Goal: Task Accomplishment & Management: Manage account settings

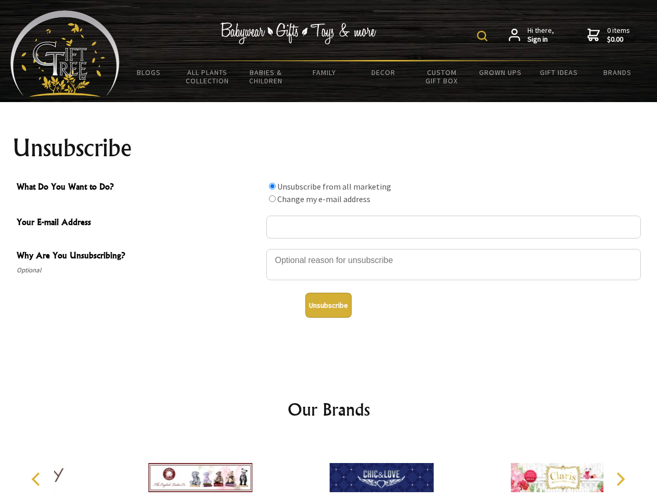
click at [484, 36] on img at bounding box center [482, 36] width 10 height 10
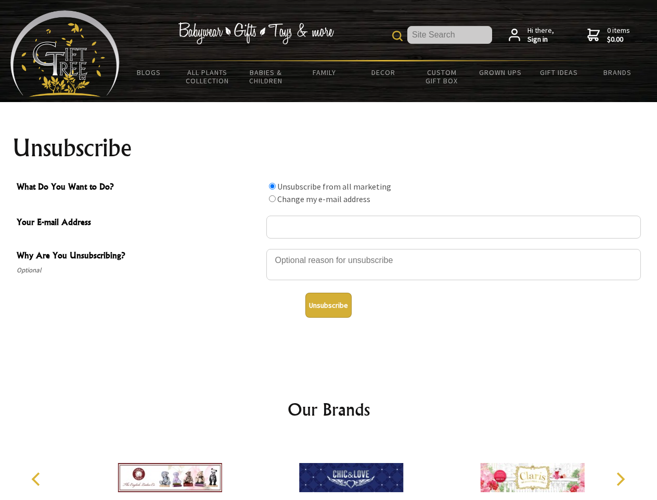
click at [329, 248] on div at bounding box center [453, 266] width 375 height 36
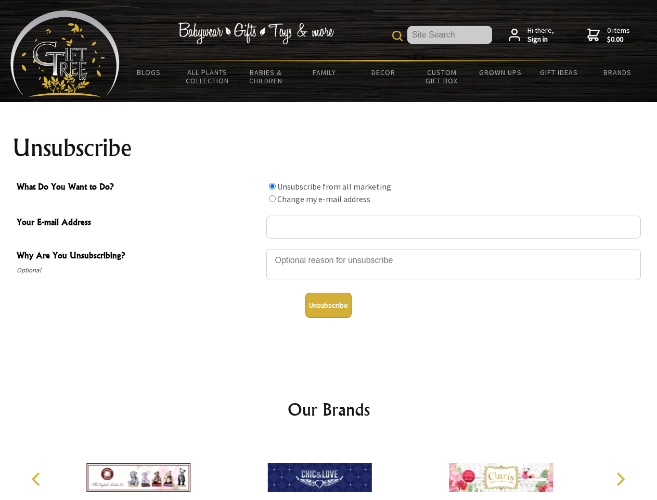
click at [272, 186] on input "What Do You Want to Do?" at bounding box center [272, 186] width 7 height 7
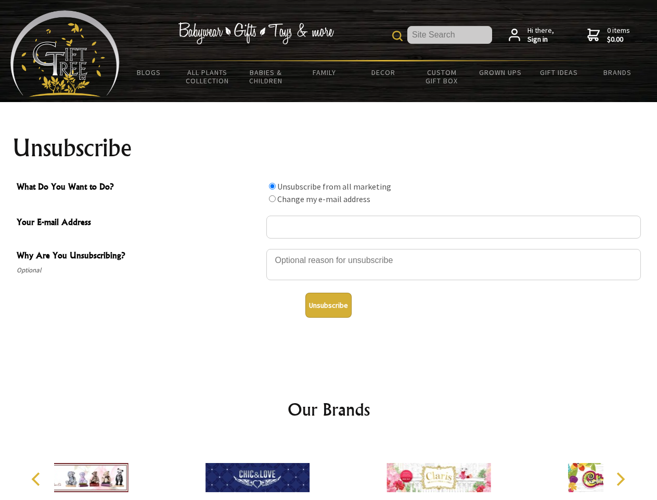
click at [272, 198] on input "What Do You Want to Do?" at bounding box center [272, 198] width 7 height 7
radio input "true"
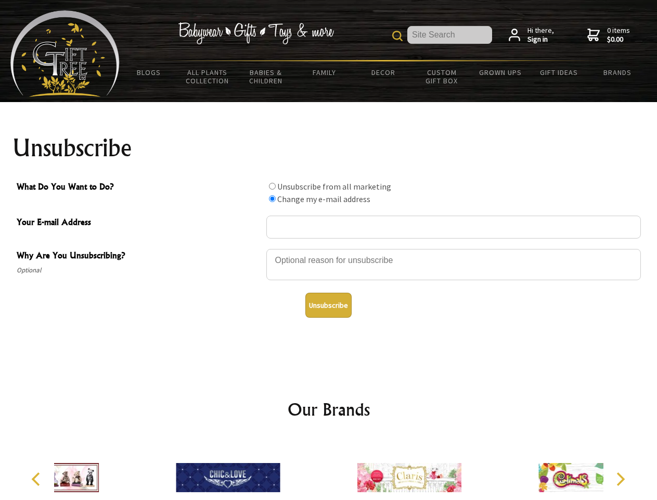
click at [328, 305] on button "Unsubscribe" at bounding box center [328, 304] width 46 height 25
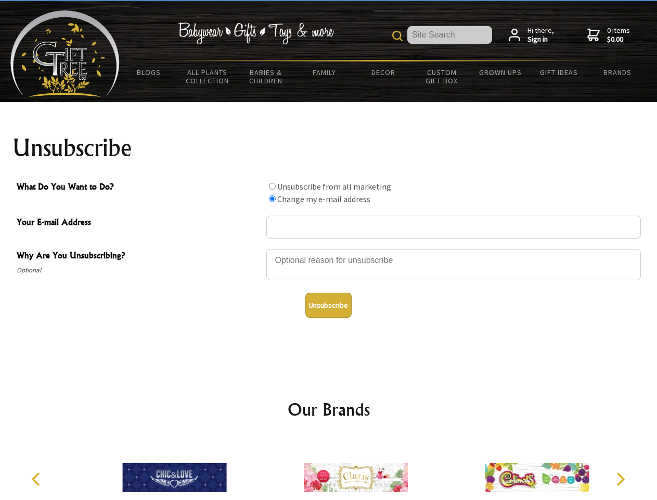
click at [329, 469] on img at bounding box center [356, 477] width 104 height 78
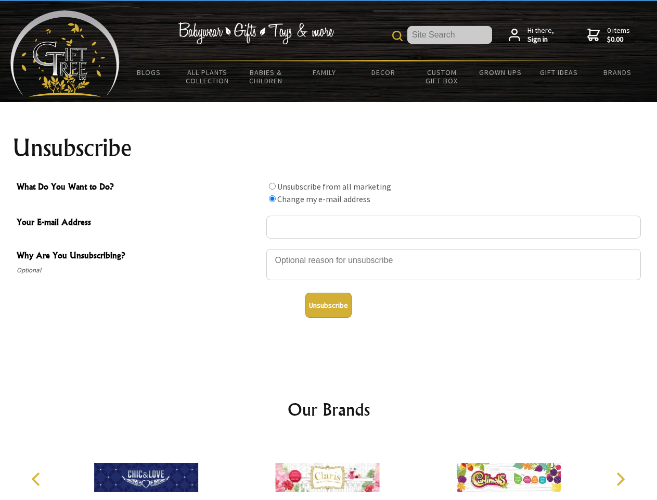
click at [37, 479] on icon "Previous" at bounding box center [37, 479] width 14 height 14
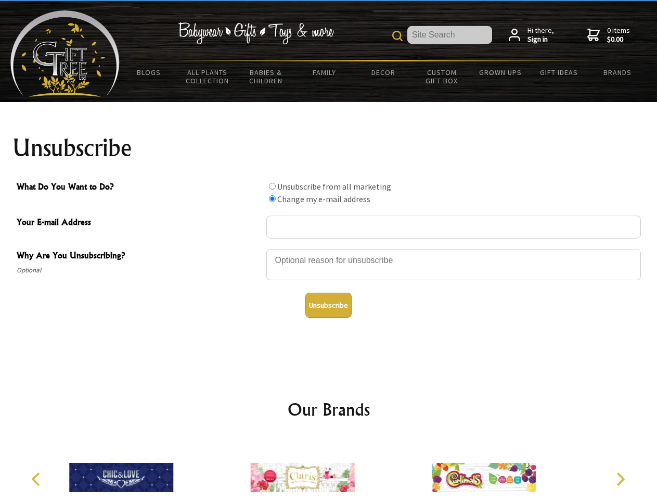
click at [620, 479] on icon "Next" at bounding box center [620, 479] width 14 height 14
